Goal: Information Seeking & Learning: Learn about a topic

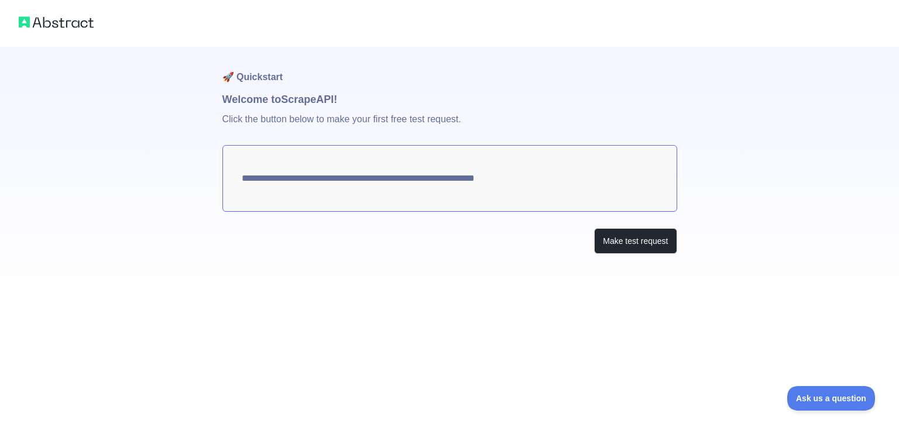
click at [332, 193] on textarea "**********" at bounding box center [449, 178] width 455 height 67
click at [381, 196] on textarea "**********" at bounding box center [449, 178] width 455 height 67
click at [393, 187] on textarea "**********" at bounding box center [449, 178] width 455 height 67
click at [470, 172] on textarea "**********" at bounding box center [449, 178] width 455 height 67
click at [507, 173] on textarea "**********" at bounding box center [449, 178] width 455 height 67
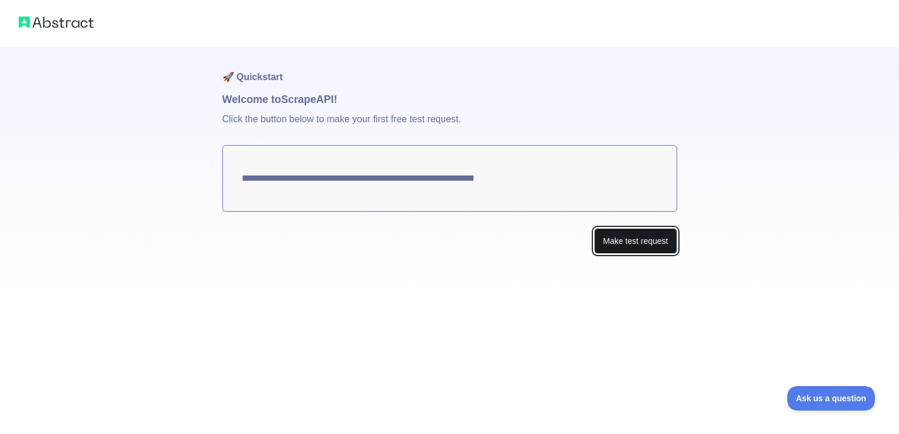
click at [634, 236] on button "Make test request" at bounding box center [635, 241] width 83 height 26
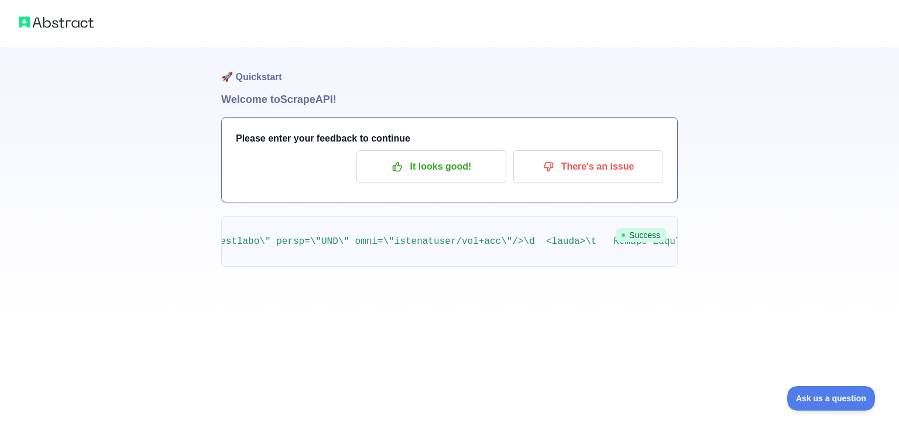
scroll to position [0, 1992]
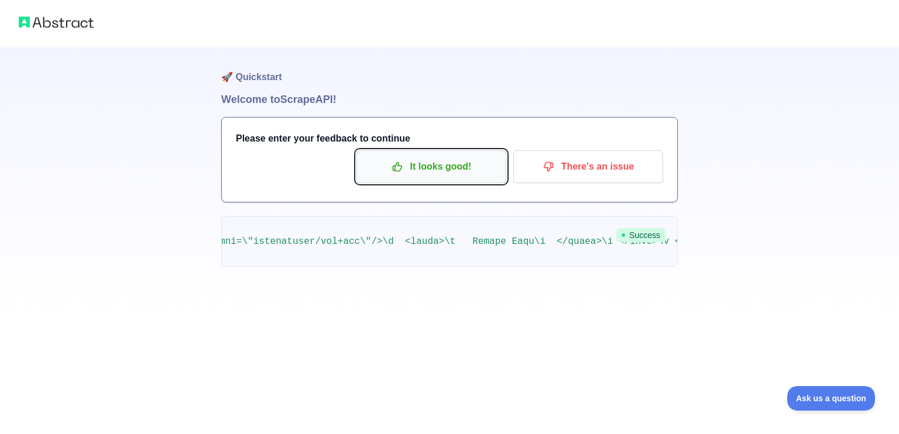
click at [450, 180] on button "It looks good!" at bounding box center [431, 166] width 150 height 33
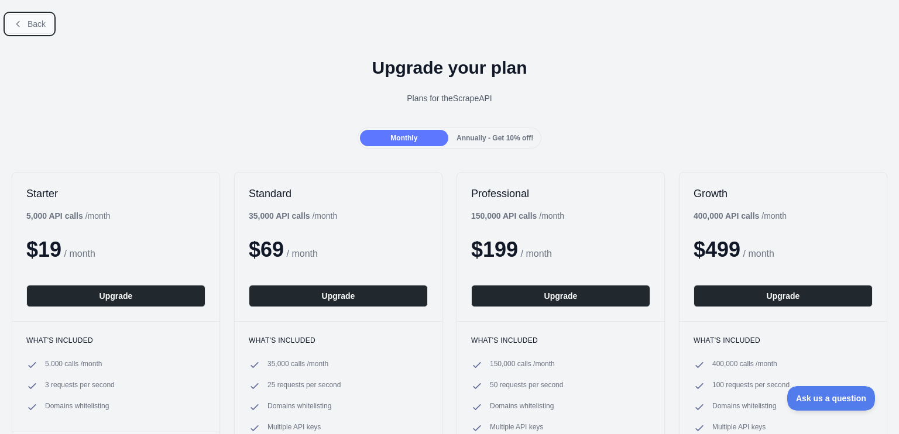
click at [36, 30] on button "Back" at bounding box center [29, 24] width 47 height 20
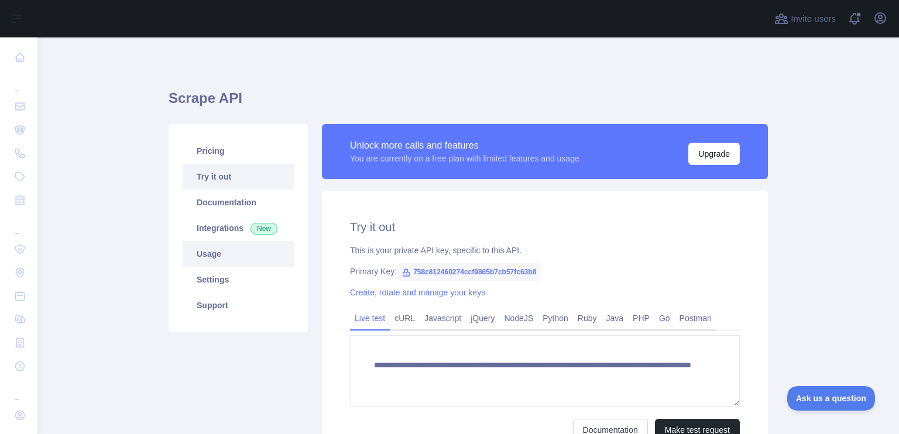
click at [216, 257] on link "Usage" at bounding box center [238, 254] width 111 height 26
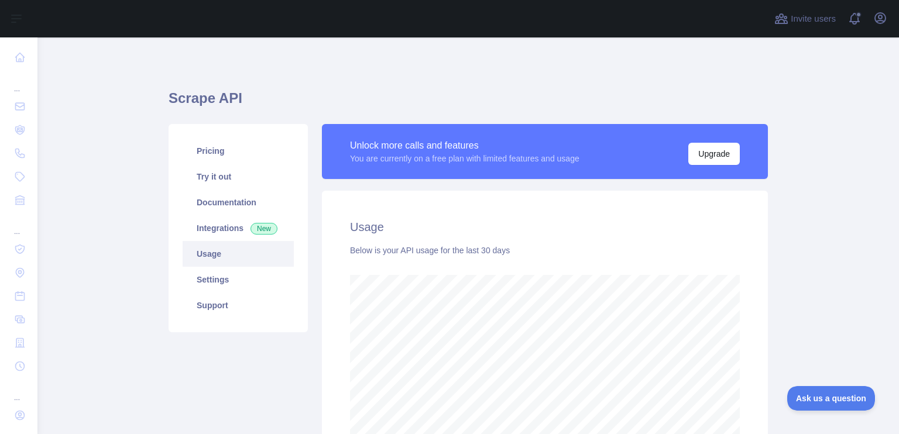
scroll to position [397, 852]
click at [218, 226] on link "Integrations New" at bounding box center [238, 228] width 111 height 26
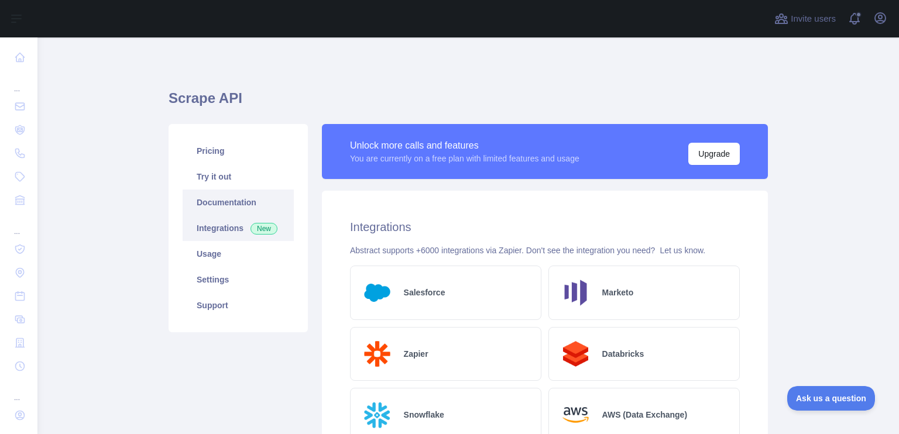
click at [214, 203] on link "Documentation" at bounding box center [238, 203] width 111 height 26
click at [218, 149] on link "Pricing" at bounding box center [238, 151] width 111 height 26
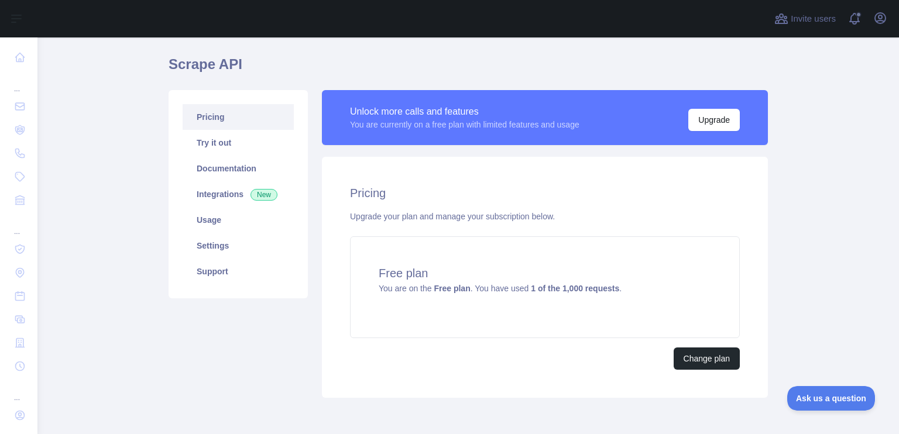
scroll to position [29, 0]
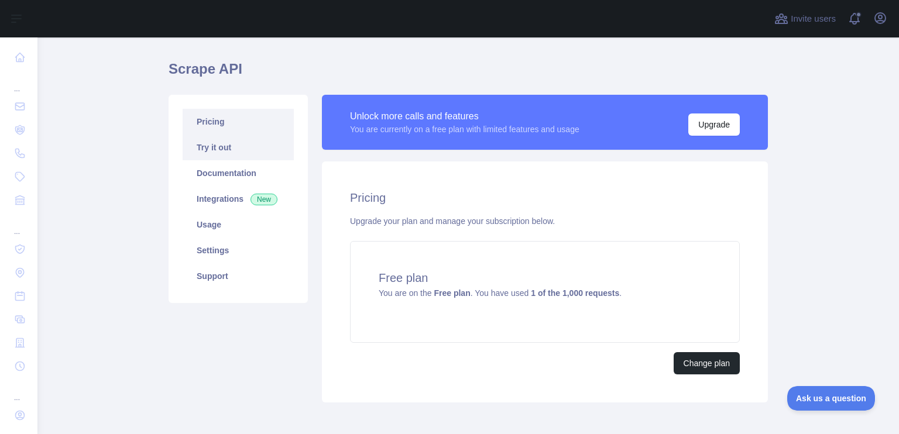
click at [222, 153] on link "Try it out" at bounding box center [238, 148] width 111 height 26
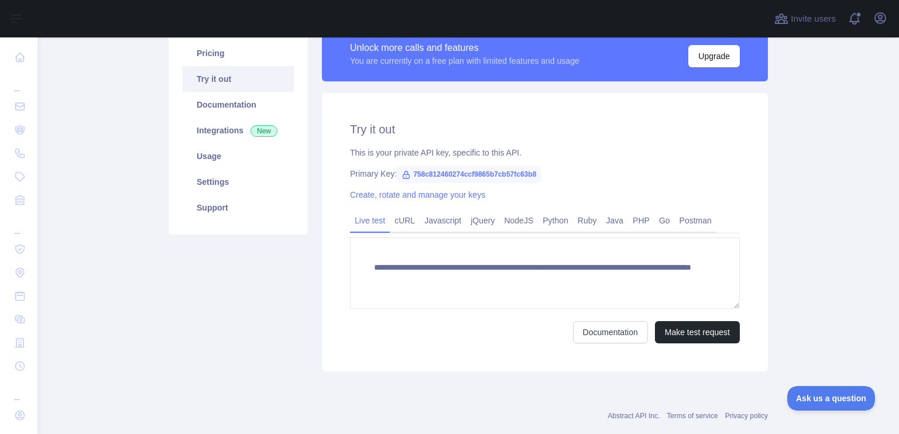
scroll to position [98, 0]
click at [538, 222] on link "Python" at bounding box center [555, 220] width 35 height 19
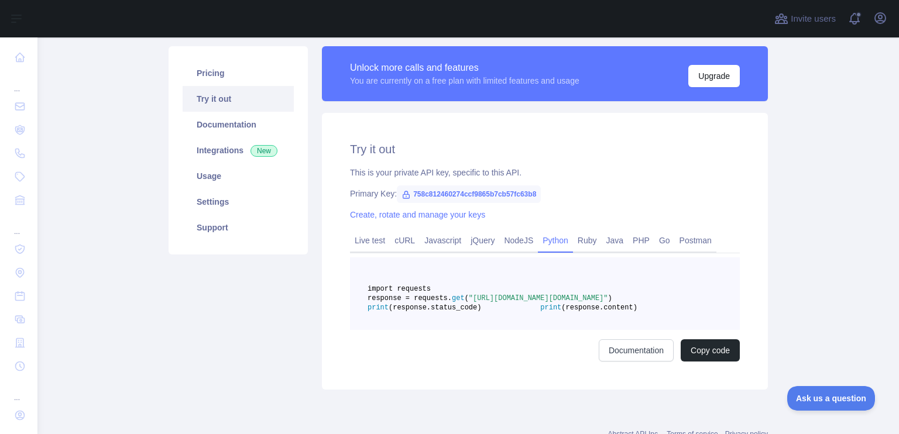
scroll to position [77, 0]
click at [212, 206] on link "Settings" at bounding box center [238, 203] width 111 height 26
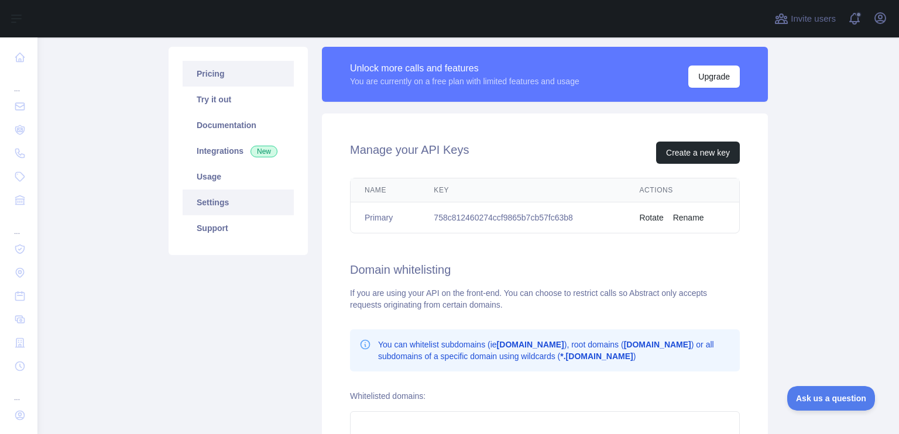
click at [232, 77] on link "Pricing" at bounding box center [238, 74] width 111 height 26
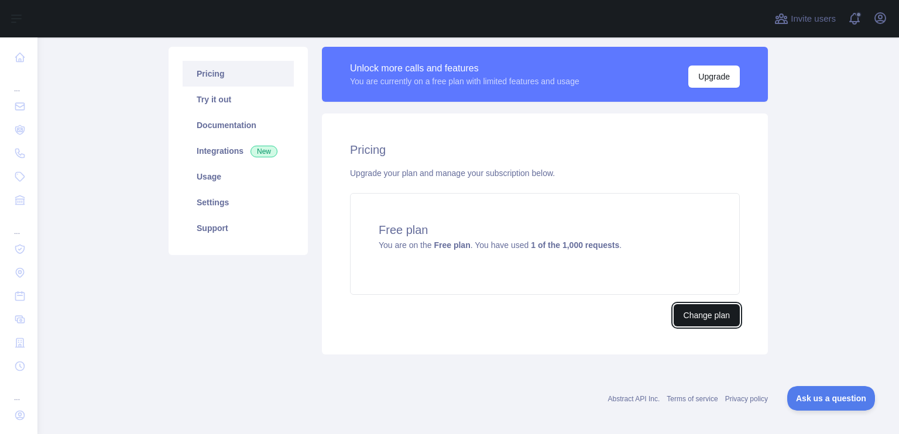
drag, startPoint x: 531, startPoint y: 262, endPoint x: 715, endPoint y: 323, distance: 194.1
click at [715, 323] on button "Change plan" at bounding box center [707, 315] width 66 height 22
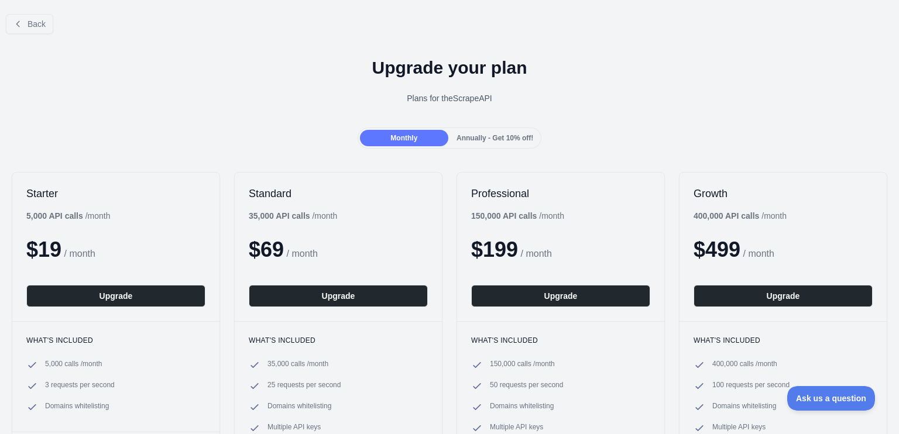
click at [473, 132] on div "Annually - Get 10% off!" at bounding box center [495, 138] width 88 height 16
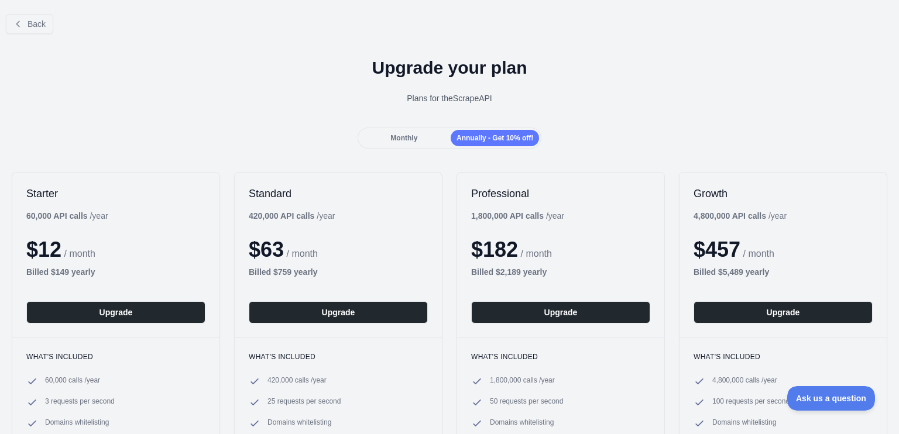
click at [402, 147] on div "Monthly Annually - Get 10% off!" at bounding box center [450, 138] width 184 height 21
click at [405, 142] on span "Monthly" at bounding box center [403, 138] width 27 height 8
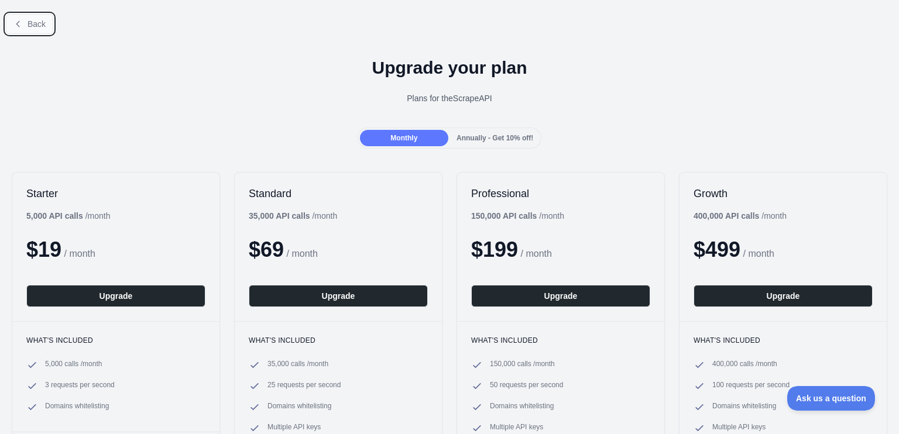
click at [44, 22] on span "Back" at bounding box center [37, 23] width 18 height 9
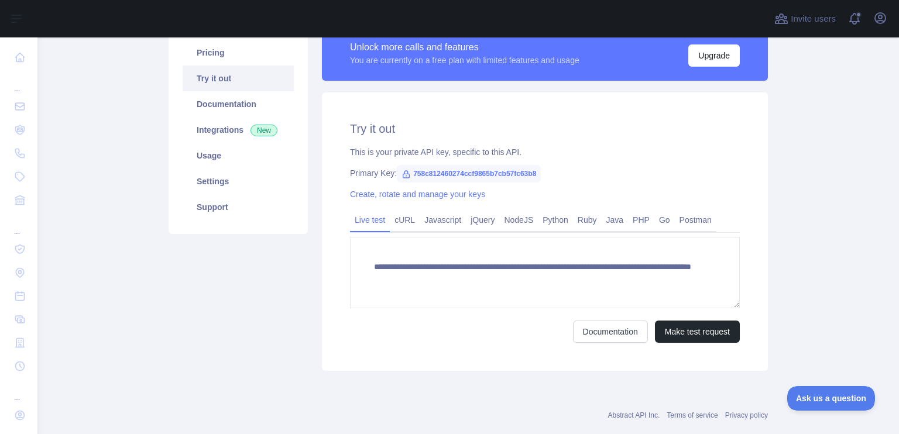
scroll to position [121, 0]
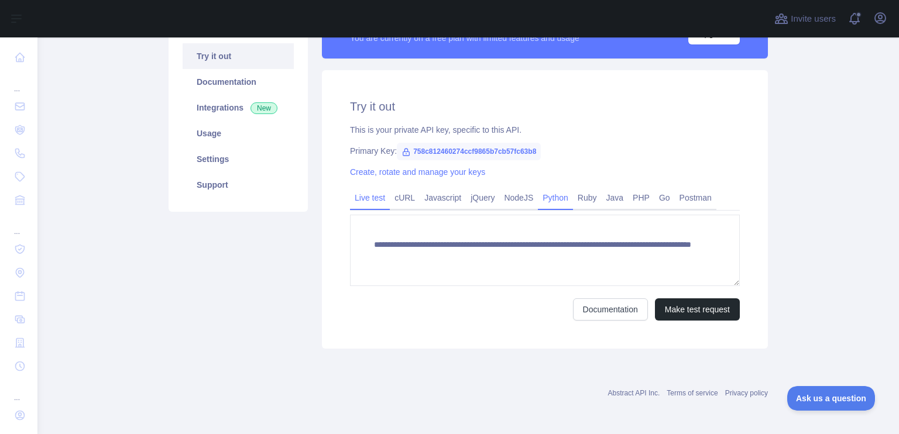
click at [551, 197] on link "Python" at bounding box center [555, 197] width 35 height 19
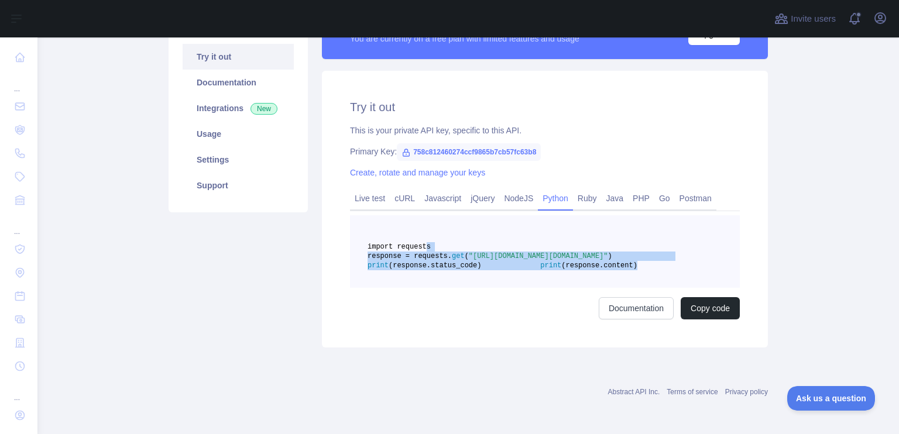
drag, startPoint x: 513, startPoint y: 298, endPoint x: 418, endPoint y: 248, distance: 106.8
click at [418, 248] on pre "import requests response = requests. get ( "[URL][DOMAIN_NAME][DOMAIN_NAME]" ) …" at bounding box center [545, 251] width 390 height 73
copy code "import requests response = requests. get ( "[URL][DOMAIN_NAME][DOMAIN_NAME]" ) …"
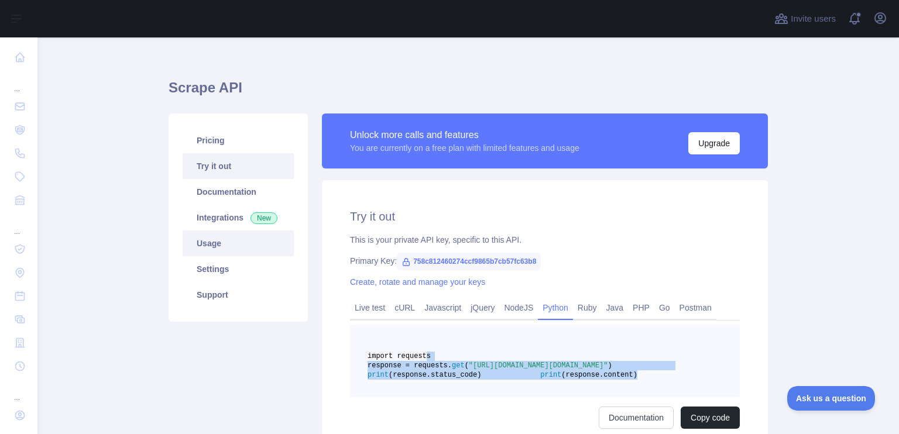
scroll to position [0, 0]
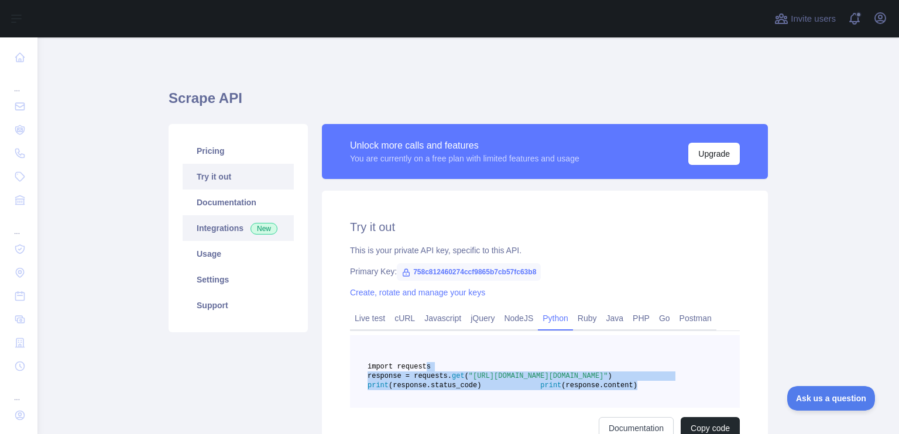
click at [229, 233] on link "Integrations New" at bounding box center [238, 228] width 111 height 26
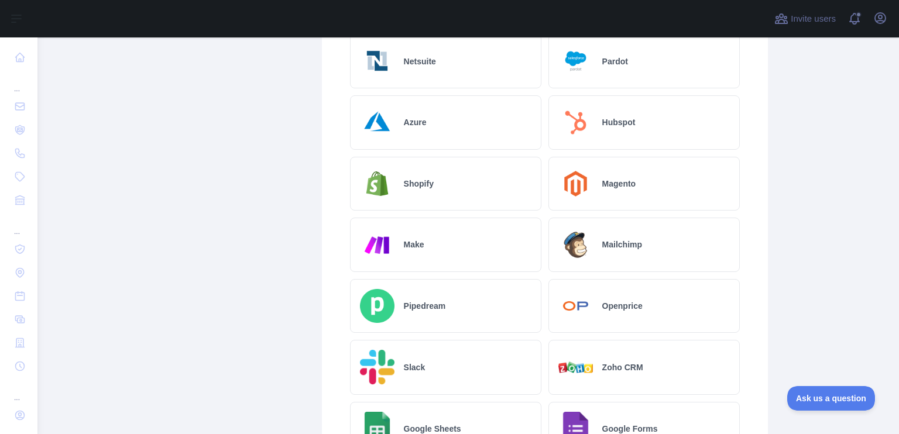
scroll to position [492, 0]
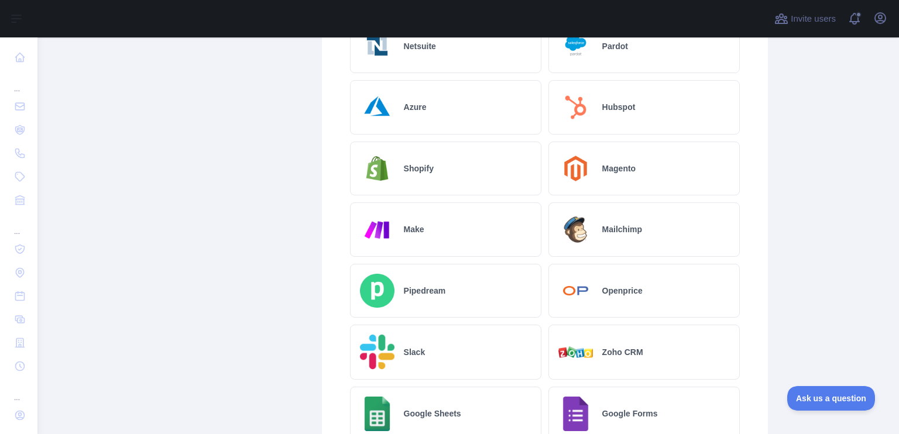
drag, startPoint x: 484, startPoint y: 311, endPoint x: 155, endPoint y: 280, distance: 330.3
click at [155, 280] on main "Scrape API Pricing Try it out Documentation Integrations New Usage Settings Sup…" at bounding box center [467, 235] width 861 height 397
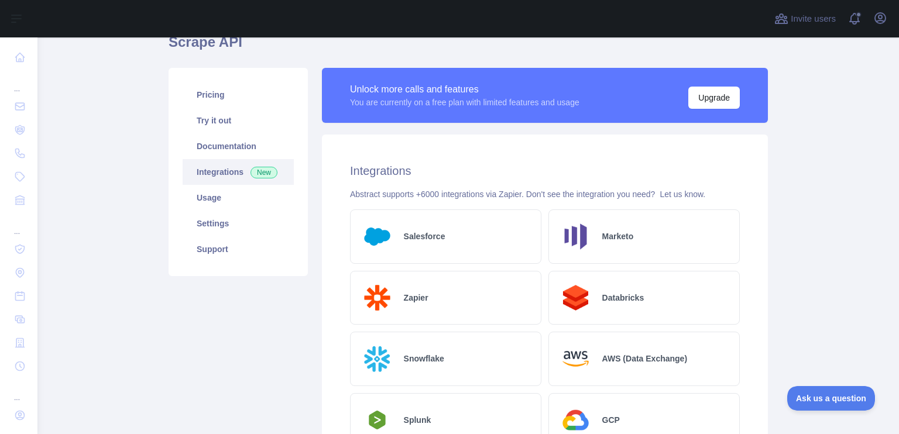
scroll to position [0, 0]
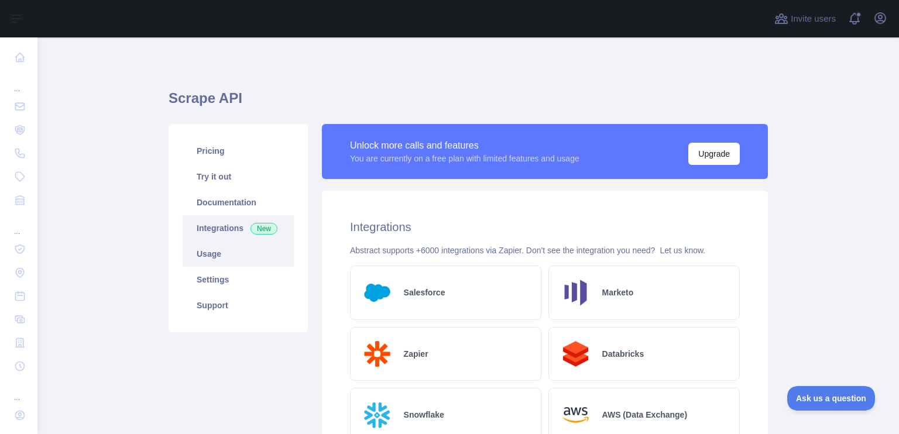
click at [214, 257] on link "Usage" at bounding box center [238, 254] width 111 height 26
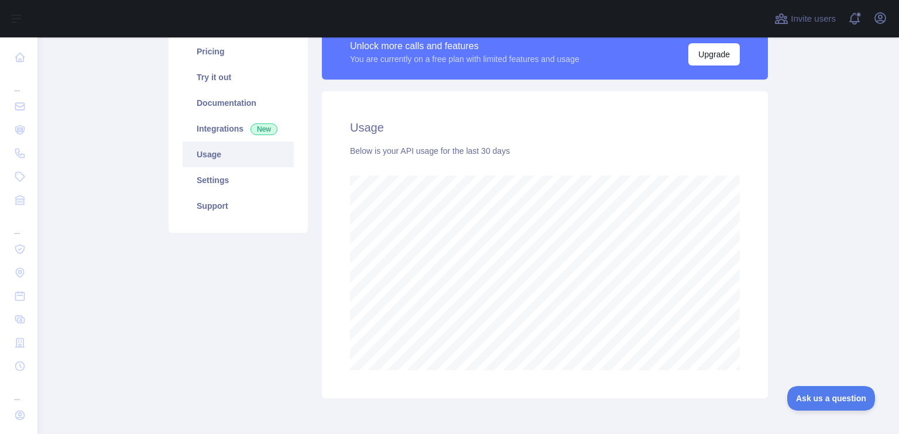
scroll to position [103, 0]
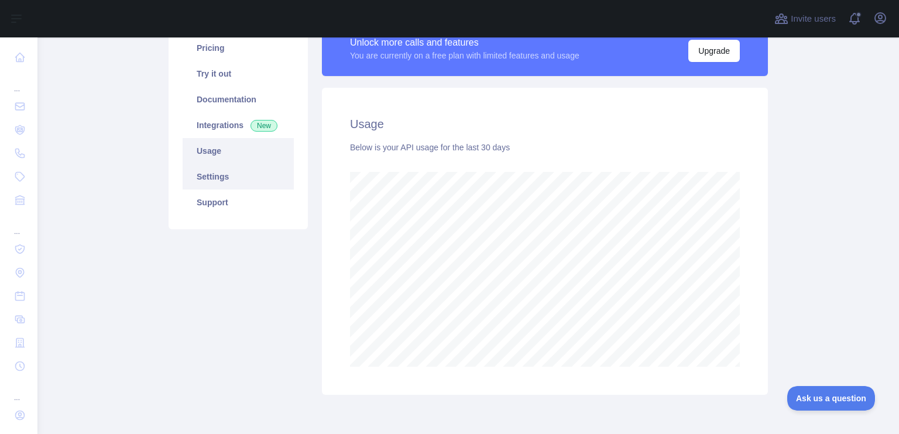
click at [224, 177] on link "Settings" at bounding box center [238, 177] width 111 height 26
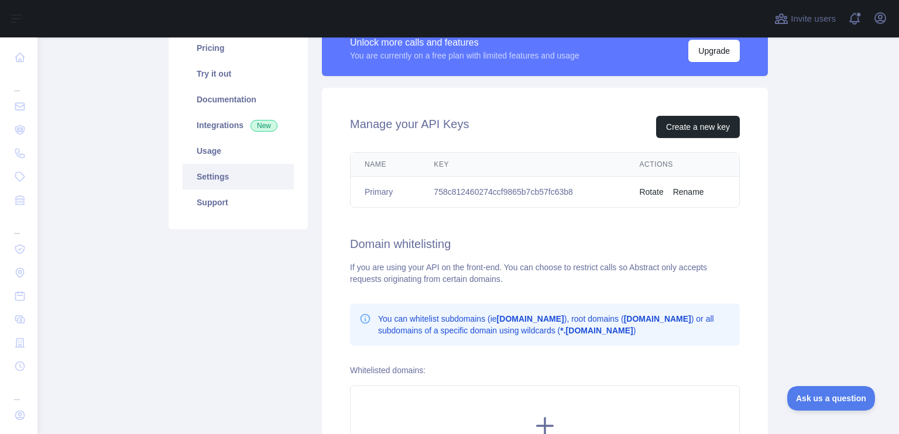
click at [238, 188] on link "Settings" at bounding box center [238, 177] width 111 height 26
click at [229, 209] on link "Support" at bounding box center [238, 203] width 111 height 26
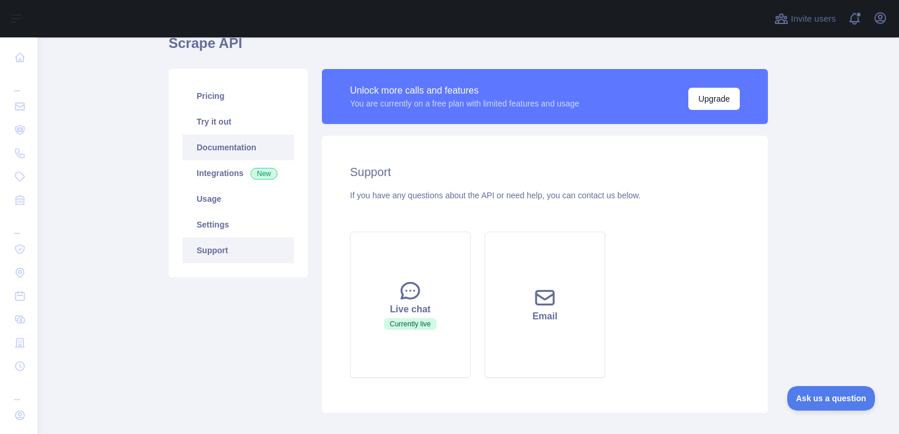
scroll to position [54, 0]
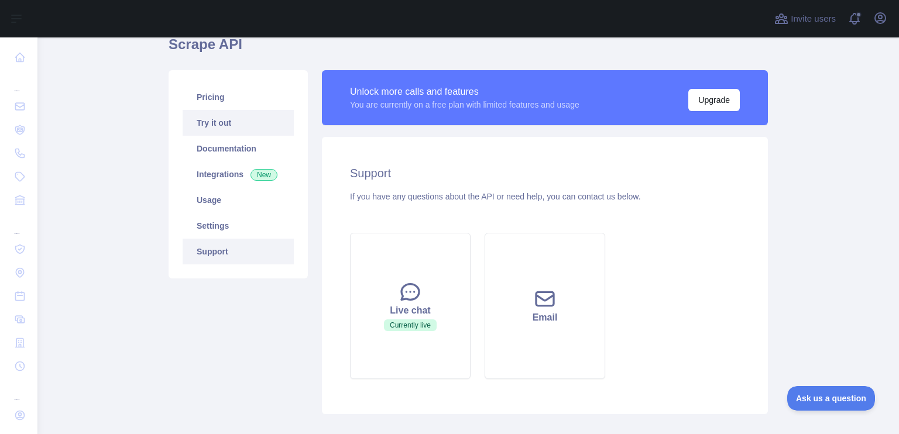
click at [229, 132] on link "Try it out" at bounding box center [238, 123] width 111 height 26
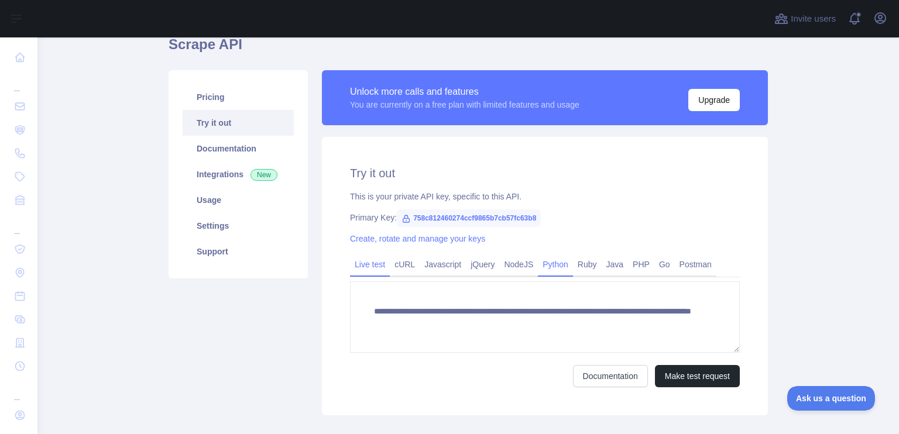
click at [559, 264] on link "Python" at bounding box center [555, 264] width 35 height 19
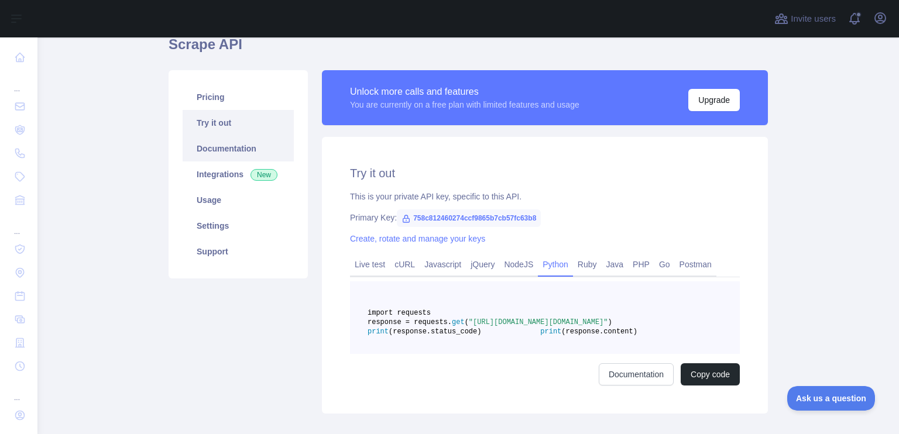
click at [227, 146] on link "Documentation" at bounding box center [238, 149] width 111 height 26
